Goal: Task Accomplishment & Management: Manage account settings

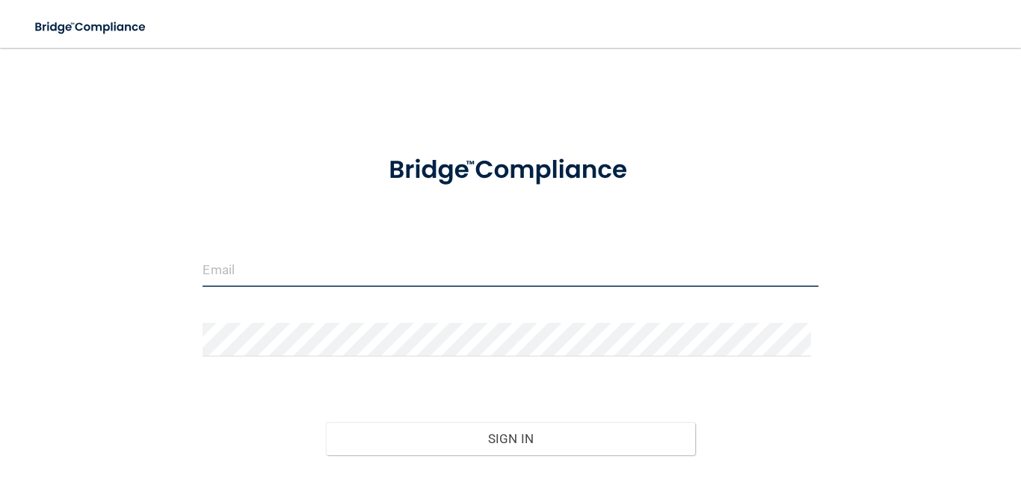
click at [256, 271] on input "email" at bounding box center [510, 270] width 615 height 34
type input "[EMAIL_ADDRESS][DOMAIN_NAME]"
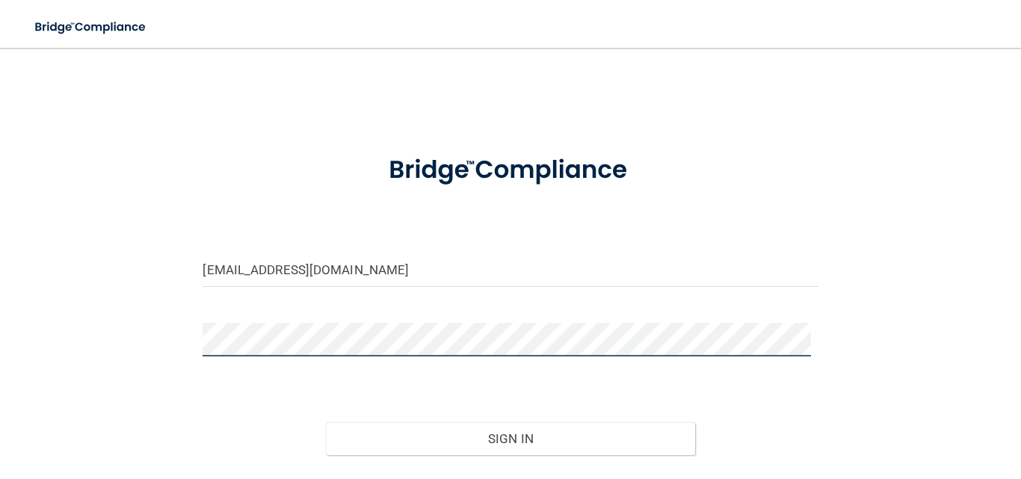
click at [326, 422] on button "Sign In" at bounding box center [510, 438] width 369 height 33
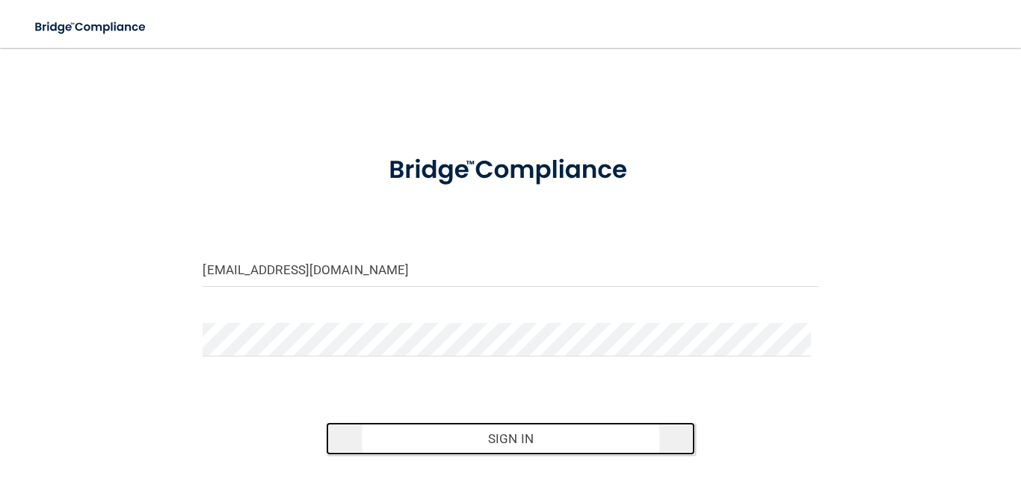
click at [364, 430] on button "Sign In" at bounding box center [510, 438] width 369 height 33
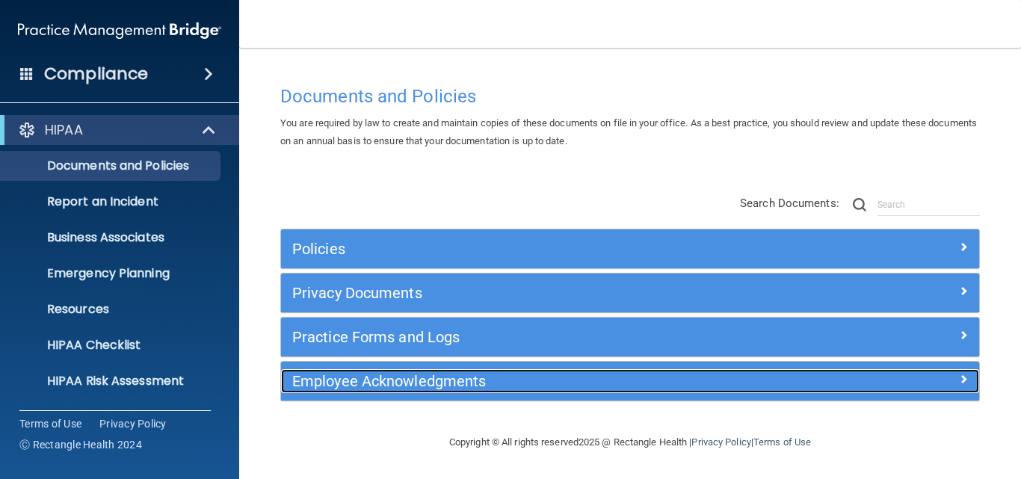
click at [327, 377] on h5 "Employee Acknowledgments" at bounding box center [543, 381] width 502 height 16
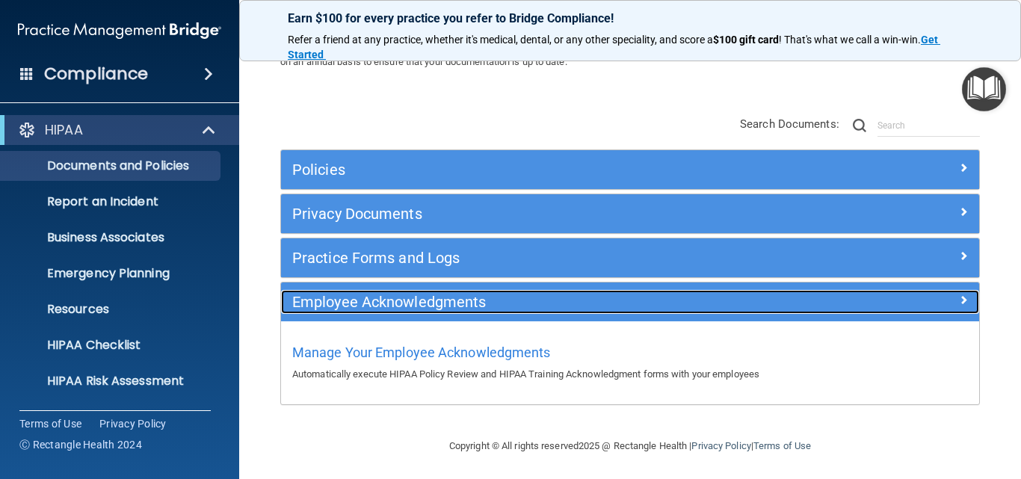
scroll to position [82, 0]
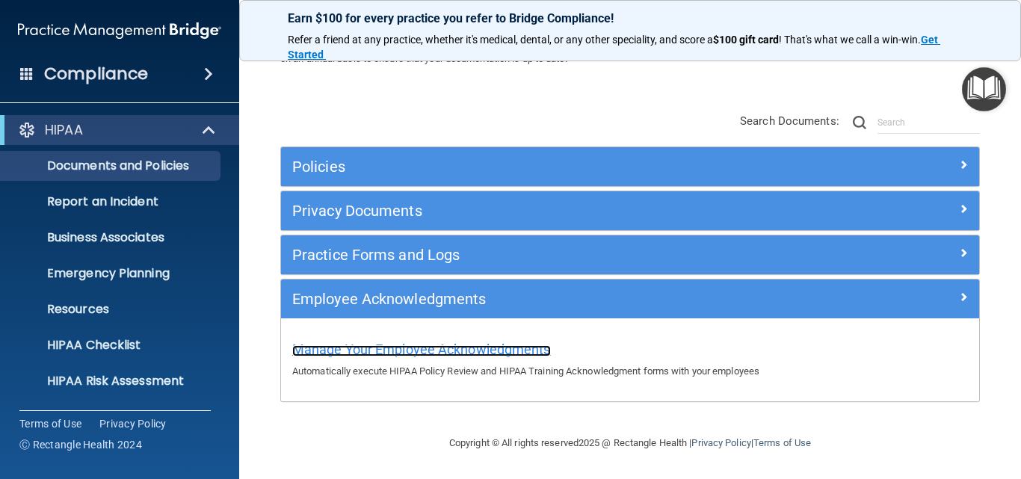
click at [404, 352] on span "Manage Your Employee Acknowledgments" at bounding box center [421, 350] width 259 height 16
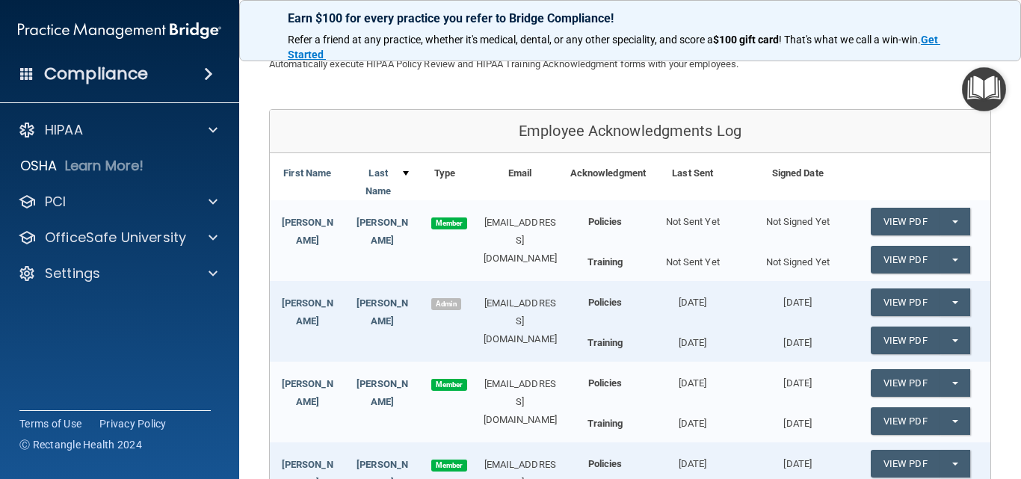
scroll to position [73, 0]
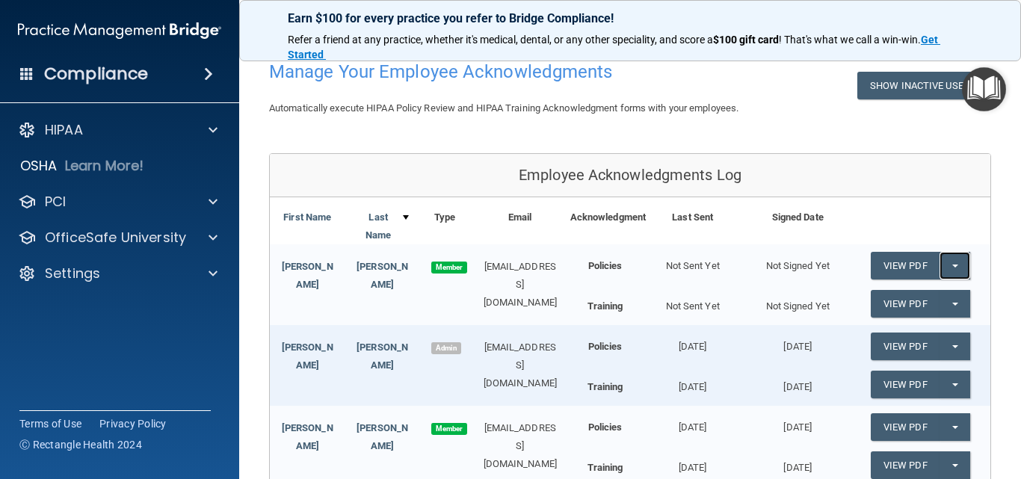
click at [942, 262] on button "Split button!" at bounding box center [955, 266] width 31 height 28
click at [912, 297] on link "Send Acknowledgment" at bounding box center [935, 296] width 129 height 22
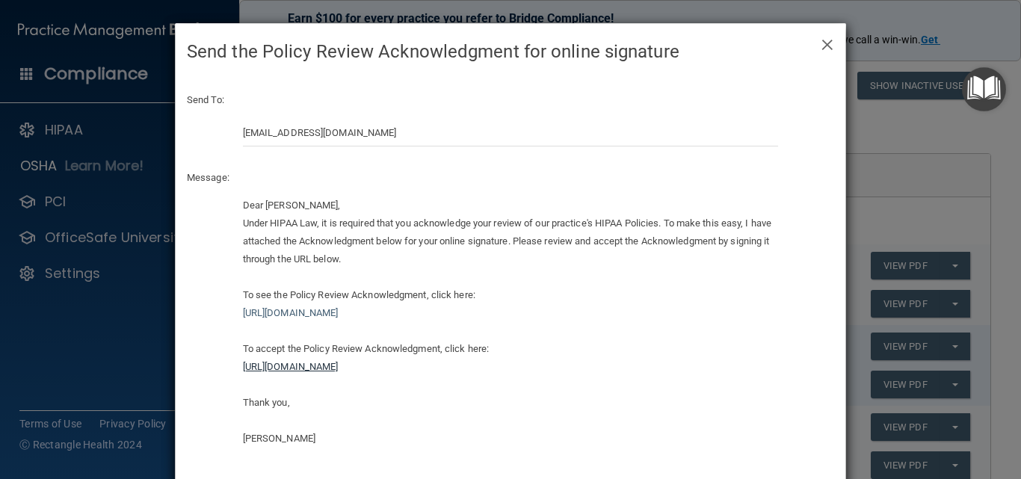
click at [339, 368] on link "[URL][DOMAIN_NAME]" at bounding box center [291, 366] width 96 height 11
click at [476, 269] on div "Dear [PERSON_NAME], Under HIPAA Law, it is required that you acknowledge your r…" at bounding box center [511, 322] width 536 height 251
click at [339, 372] on link "[URL][DOMAIN_NAME]" at bounding box center [291, 366] width 96 height 11
click at [339, 365] on link "[URL][DOMAIN_NAME]" at bounding box center [291, 366] width 96 height 11
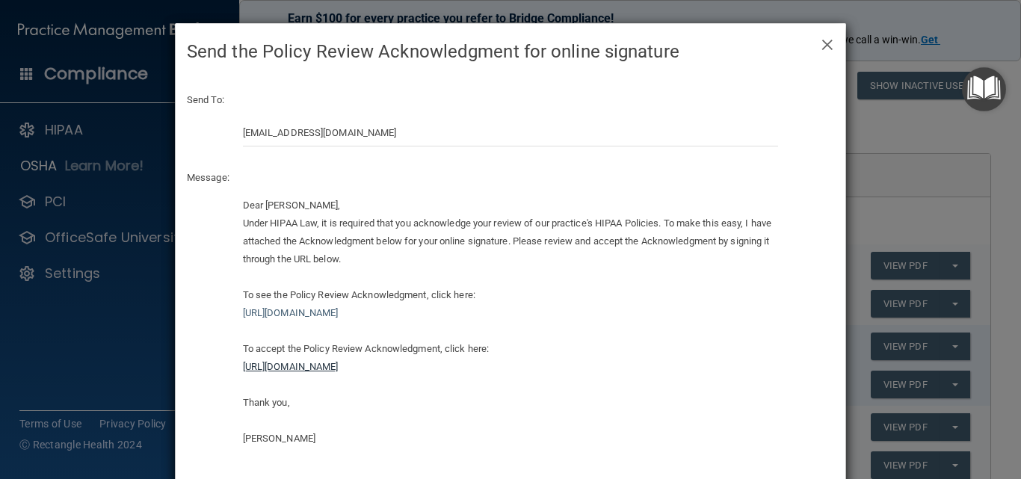
click at [339, 365] on link "[URL][DOMAIN_NAME]" at bounding box center [291, 366] width 96 height 11
click at [631, 167] on div "Send To: [EMAIL_ADDRESS][DOMAIN_NAME] Message: Dear [PERSON_NAME], Under HIPAA …" at bounding box center [511, 275] width 670 height 390
click at [824, 44] on span "×" at bounding box center [827, 43] width 13 height 30
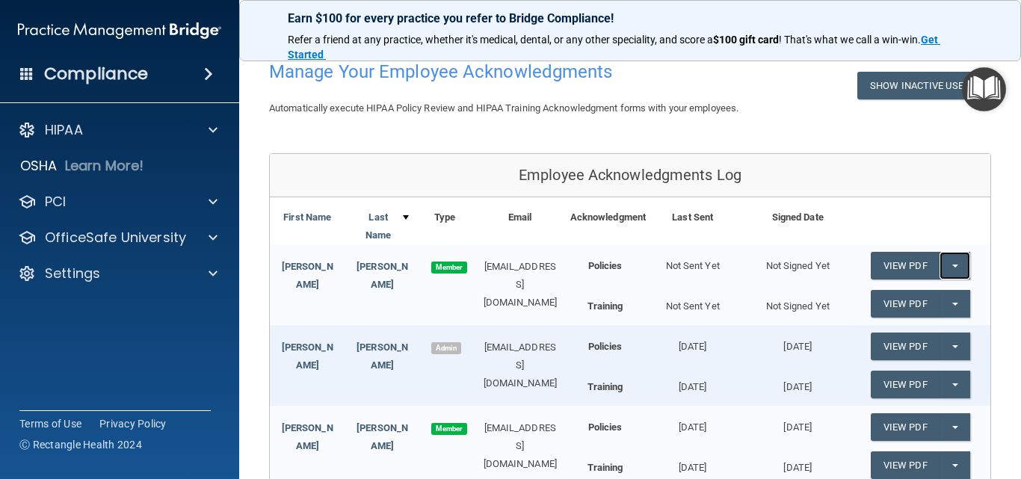
click at [947, 262] on button "Split button!" at bounding box center [955, 266] width 31 height 28
click at [890, 294] on link "Send Acknowledgment" at bounding box center [935, 296] width 129 height 22
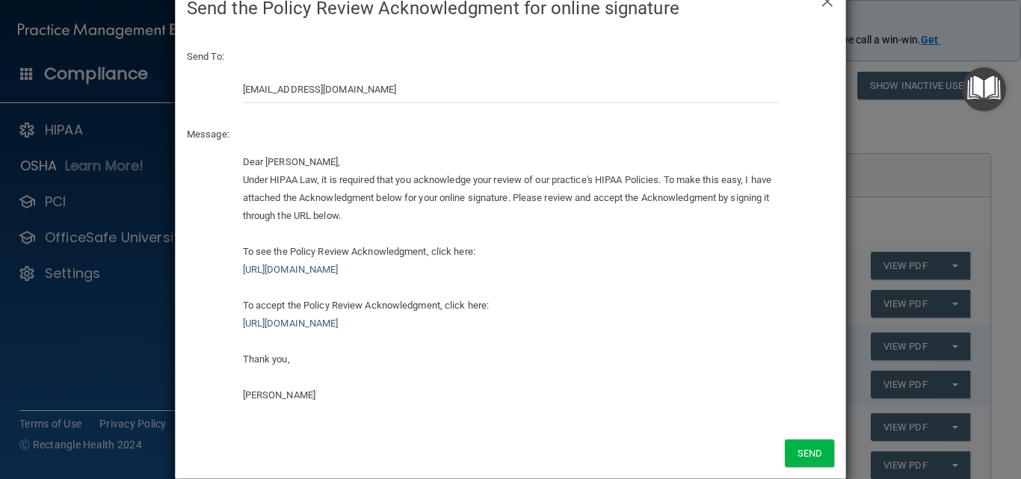
scroll to position [67, 0]
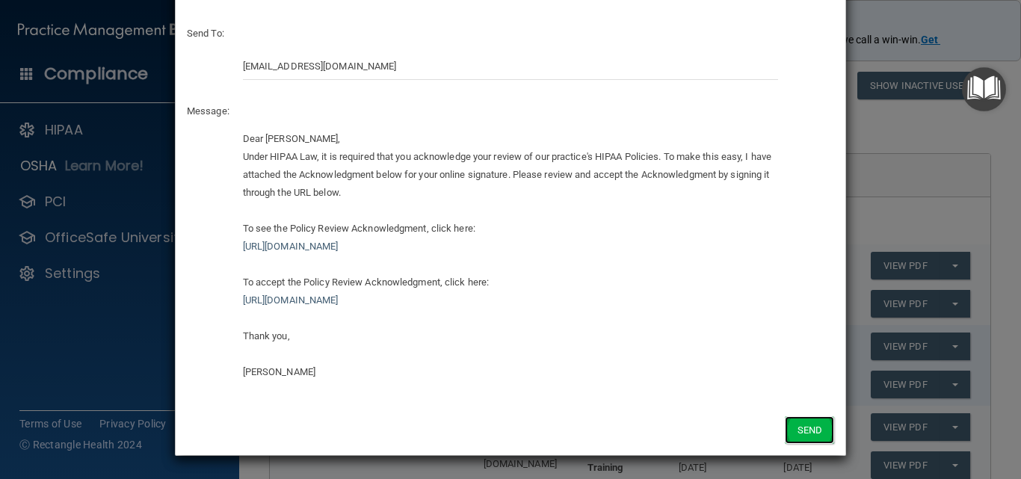
click at [802, 431] on button "Send" at bounding box center [809, 430] width 49 height 28
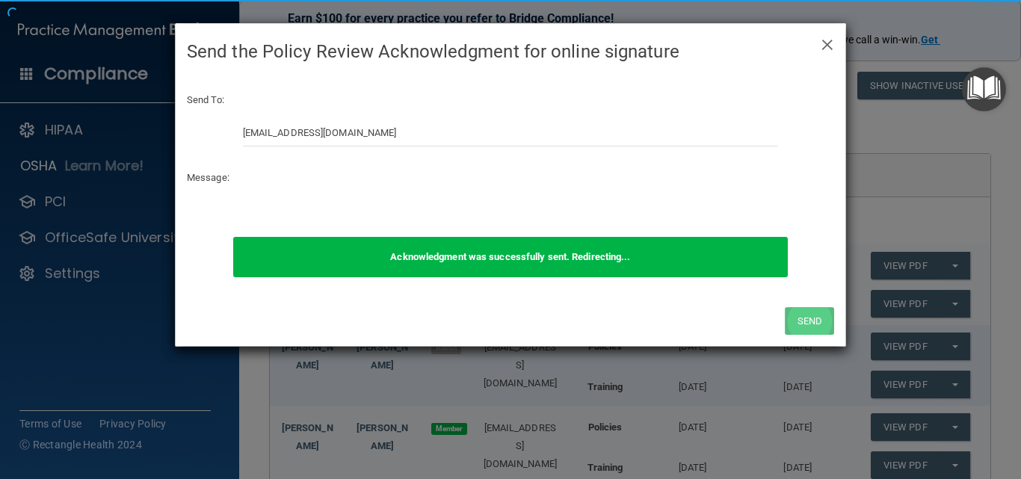
scroll to position [0, 0]
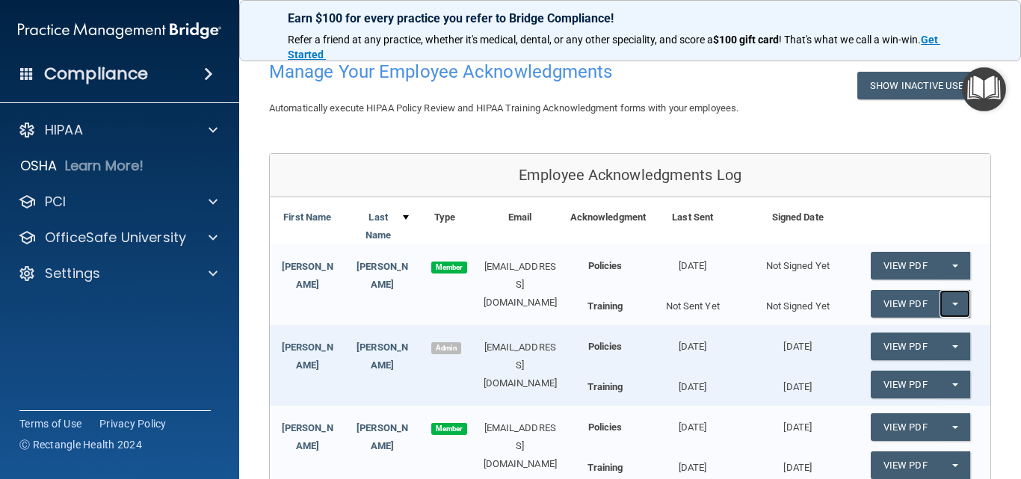
click at [940, 303] on button "Split button!" at bounding box center [955, 304] width 31 height 28
click at [928, 328] on link "Send Acknowledgment PDF" at bounding box center [945, 334] width 149 height 22
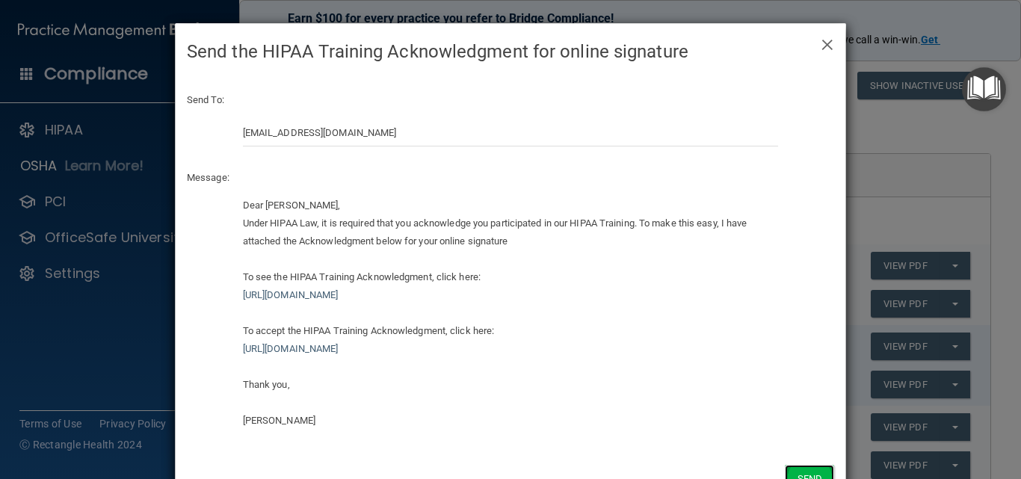
click at [814, 469] on button "Send" at bounding box center [809, 479] width 49 height 28
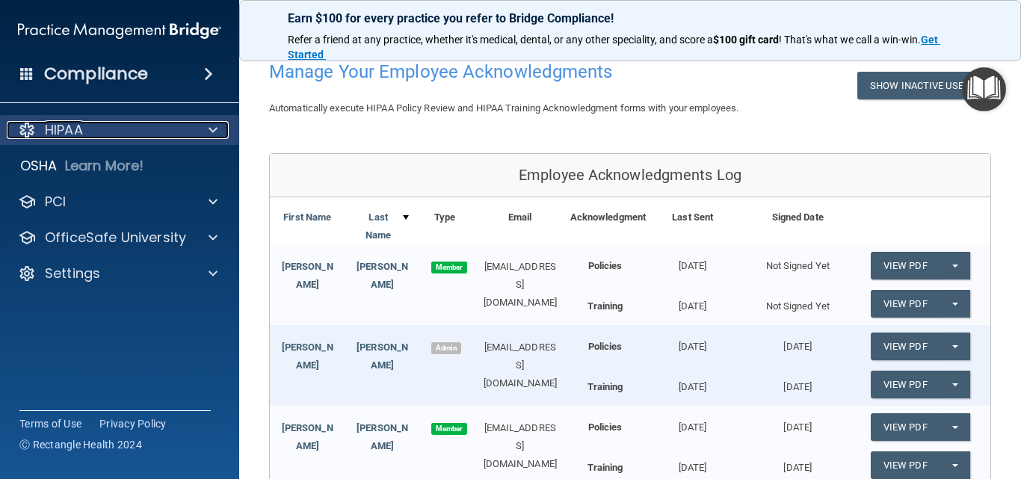
click at [81, 129] on p "HIPAA" at bounding box center [64, 130] width 38 height 18
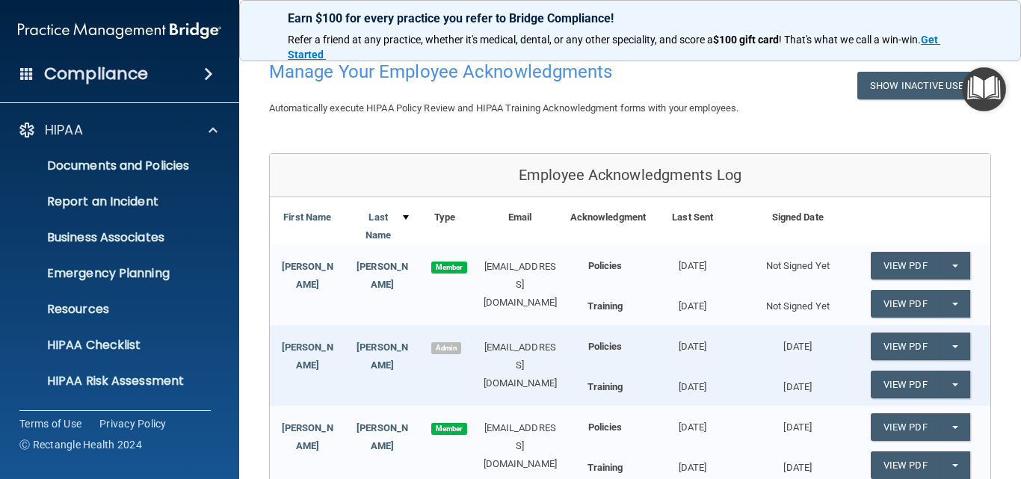
click at [102, 78] on h4 "Compliance" at bounding box center [96, 74] width 104 height 21
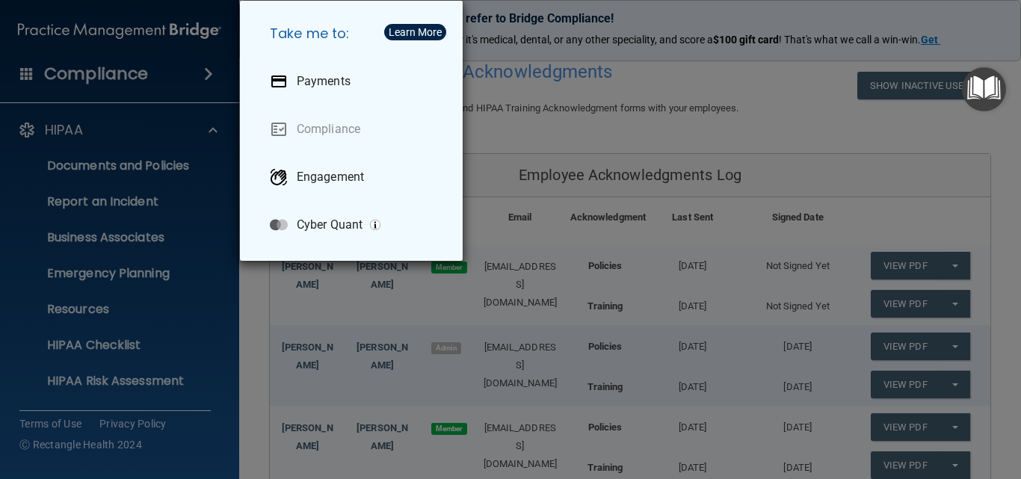
click at [635, 125] on div "Take me to: Payments Compliance Engagement Cyber Quant" at bounding box center [510, 239] width 1021 height 479
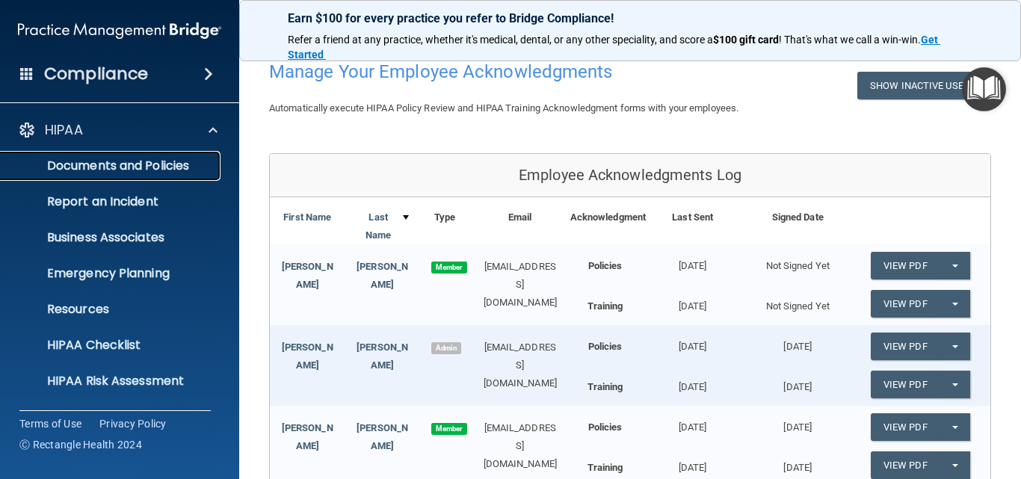
click at [167, 165] on p "Documents and Policies" at bounding box center [112, 165] width 204 height 15
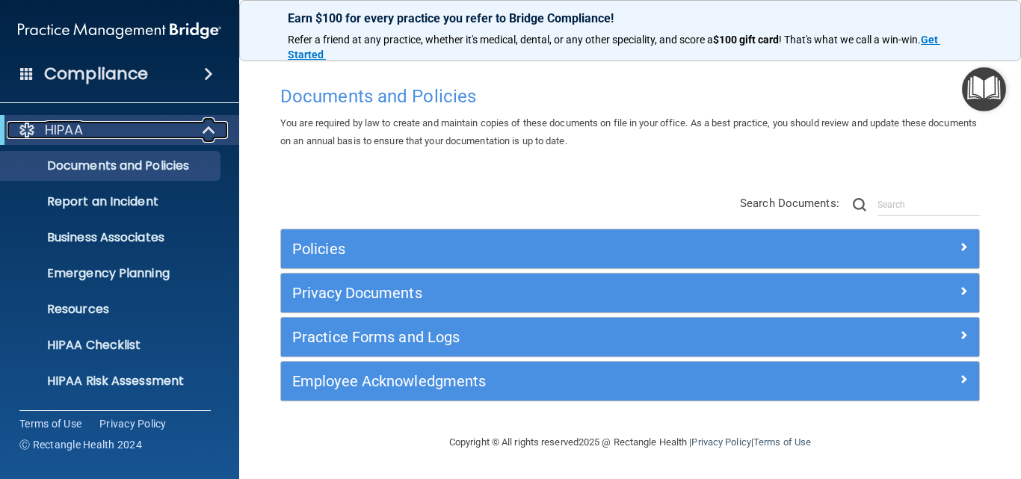
click at [204, 129] on span at bounding box center [210, 130] width 13 height 18
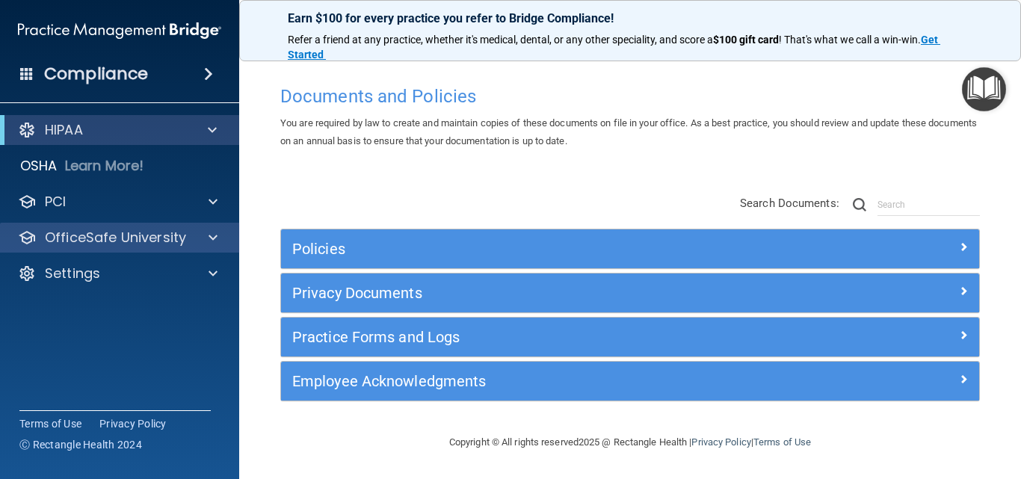
click at [114, 250] on div "OfficeSafe University" at bounding box center [120, 238] width 240 height 30
click at [214, 235] on span at bounding box center [213, 238] width 9 height 18
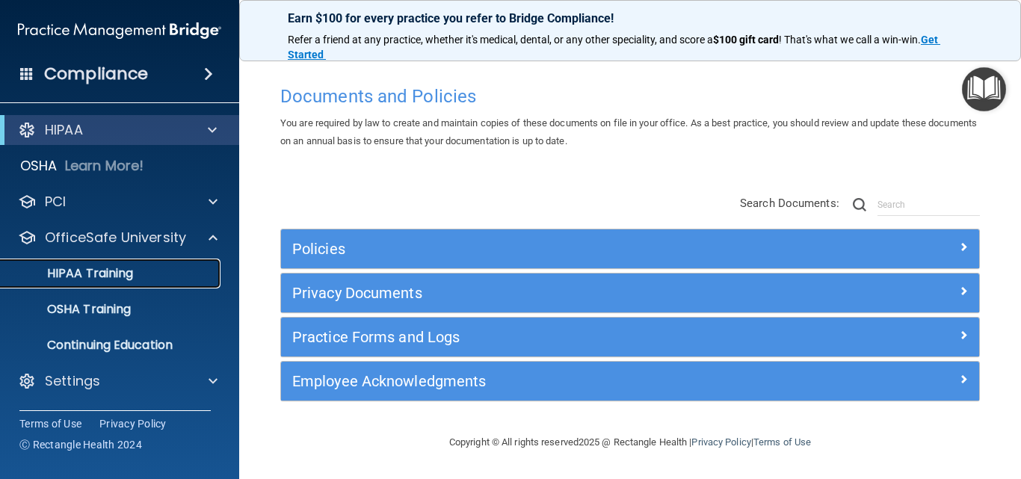
click at [145, 267] on div "HIPAA Training" at bounding box center [112, 273] width 204 height 15
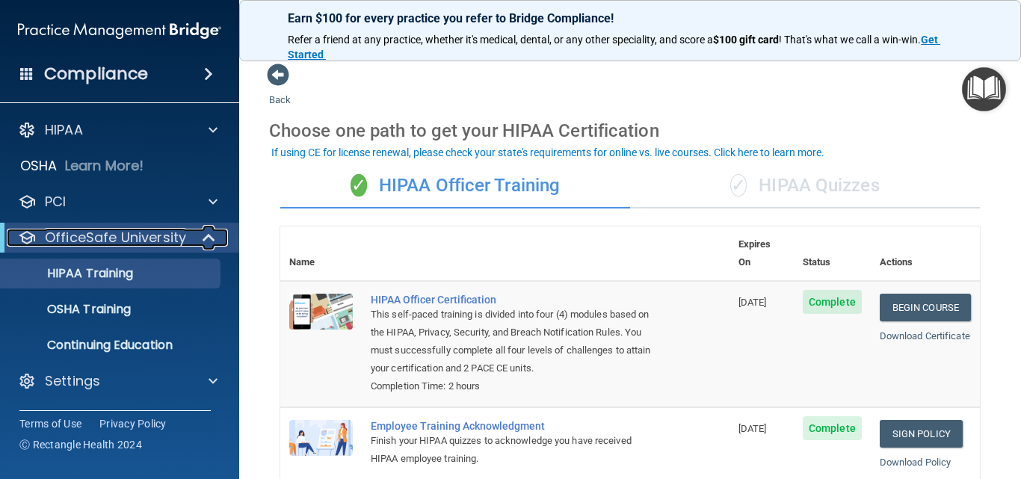
click at [206, 236] on span at bounding box center [210, 238] width 13 height 18
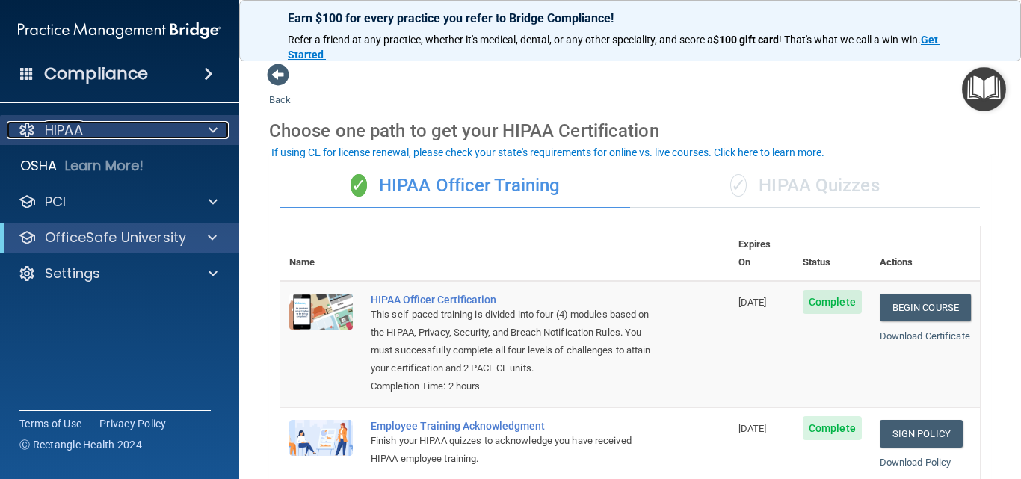
click at [204, 128] on div at bounding box center [210, 130] width 37 height 18
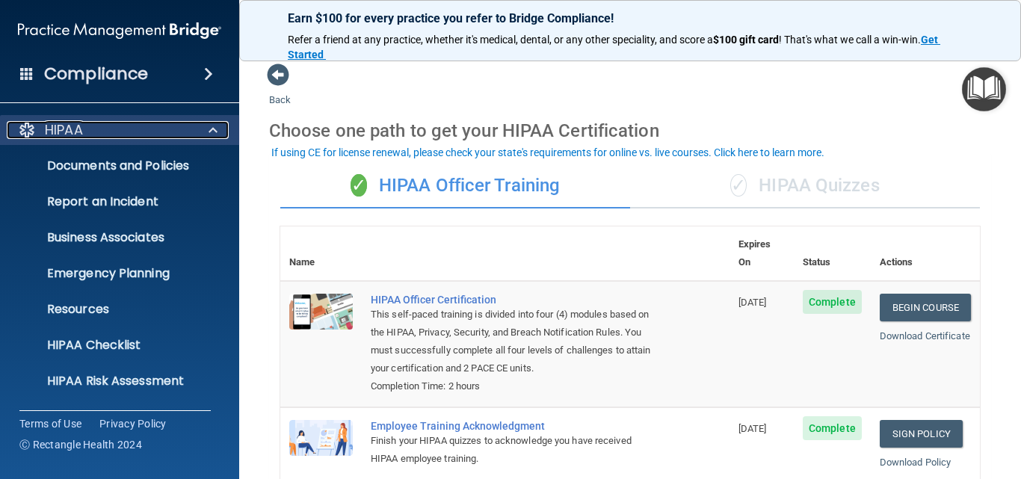
click at [209, 129] on span at bounding box center [213, 130] width 9 height 18
